Goal: Obtain resource: Obtain resource

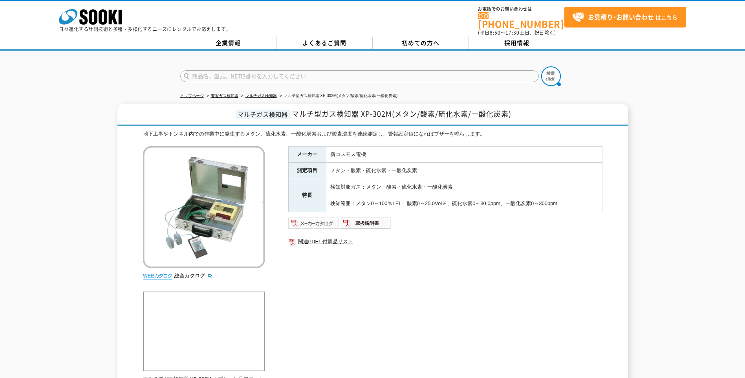
click at [323, 217] on img at bounding box center [313, 223] width 51 height 13
click at [371, 217] on img at bounding box center [365, 223] width 51 height 13
